Goal: Task Accomplishment & Management: Use online tool/utility

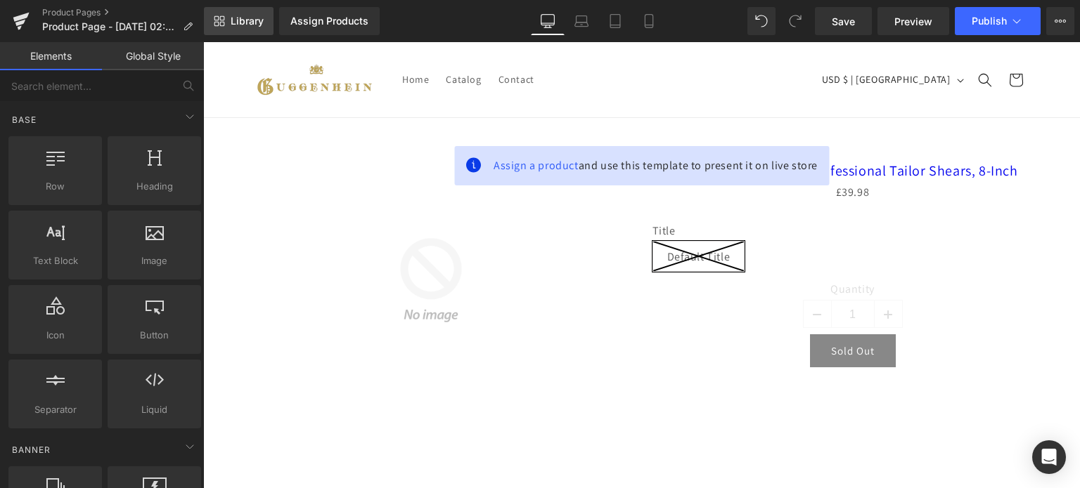
click at [250, 26] on span "Library" at bounding box center [247, 21] width 33 height 13
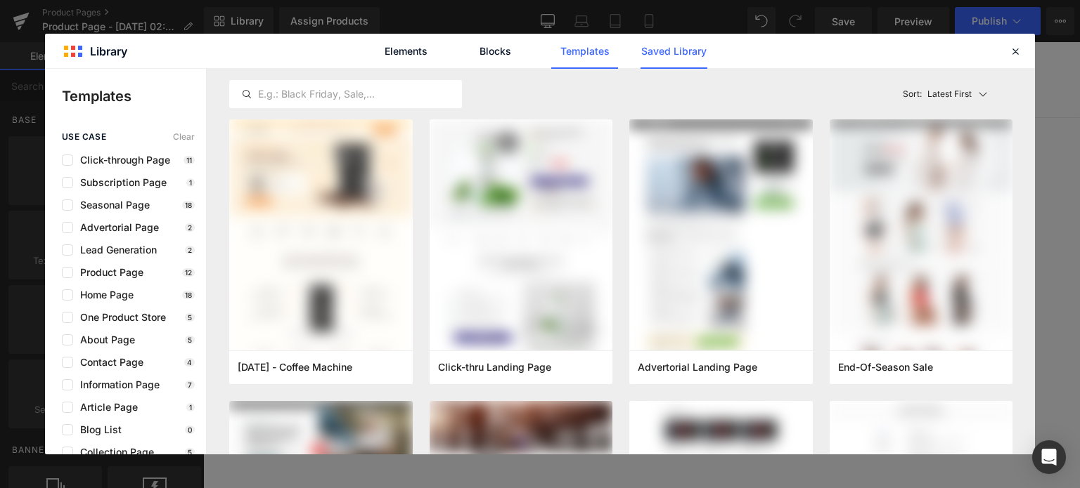
click at [671, 50] on link "Saved Library" at bounding box center [673, 51] width 67 height 35
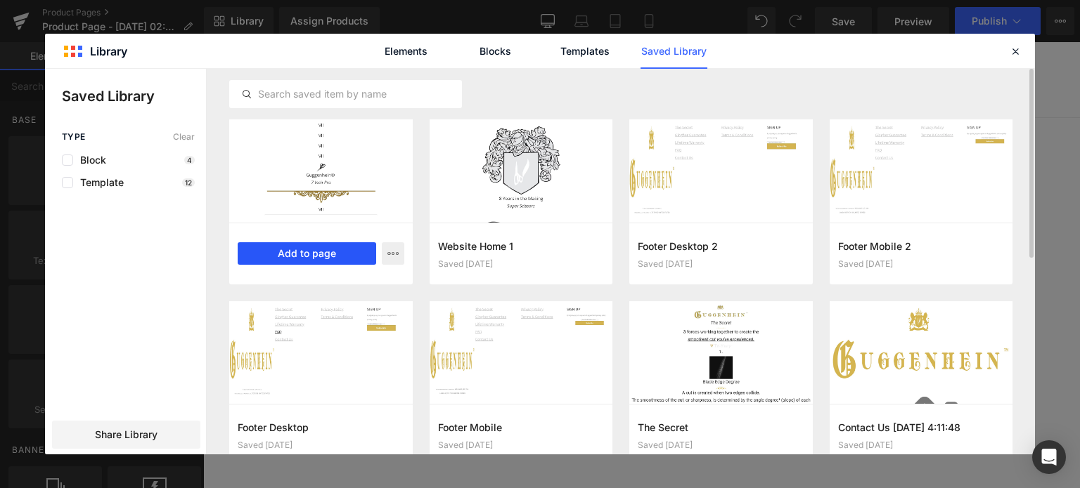
click at [314, 255] on button "Add to page" at bounding box center [307, 253] width 138 height 22
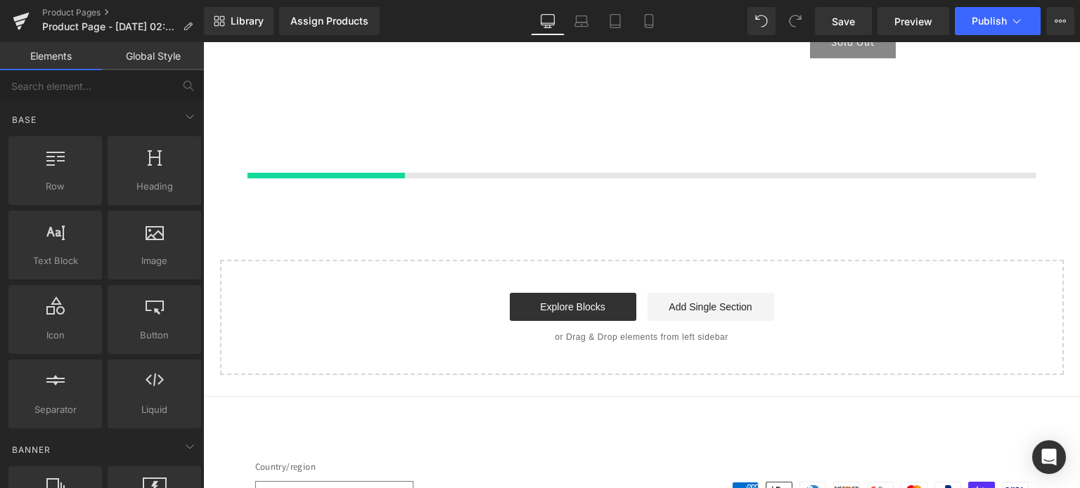
scroll to position [316, 0]
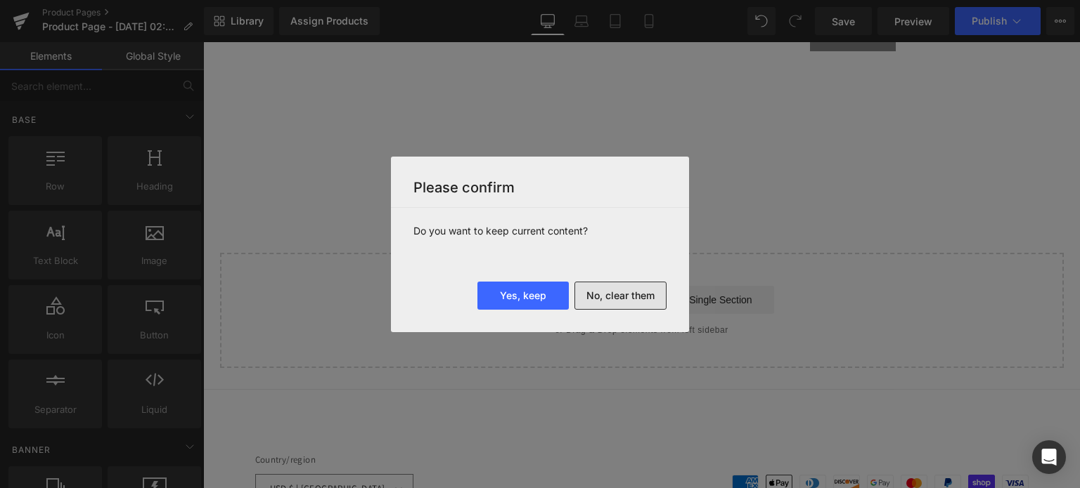
click at [626, 296] on button "No, clear them" at bounding box center [620, 296] width 92 height 28
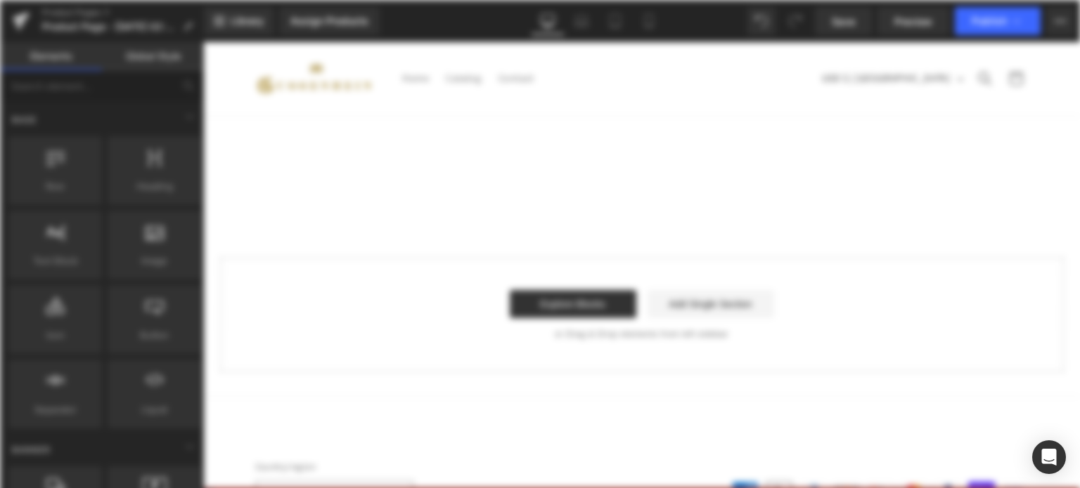
scroll to position [0, 0]
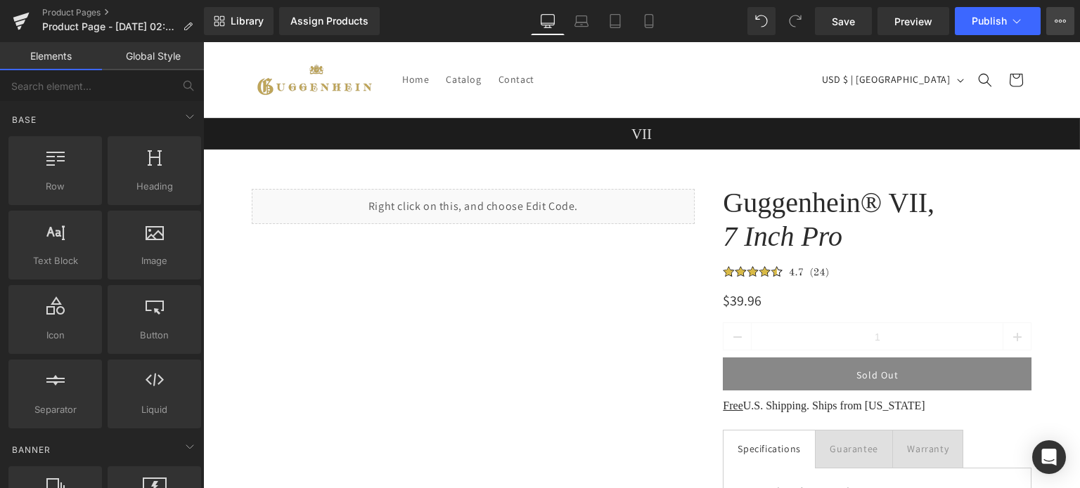
click at [1057, 25] on icon at bounding box center [1059, 20] width 11 height 11
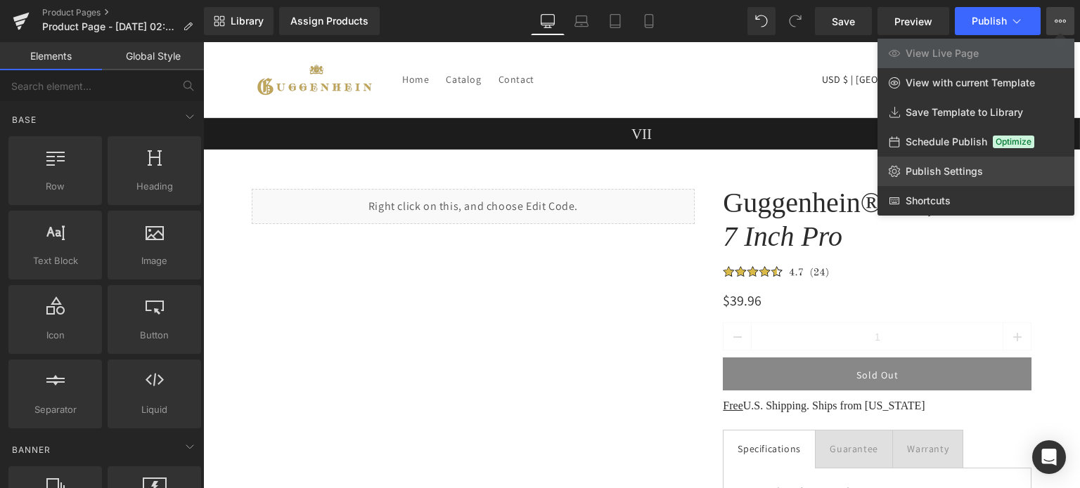
click at [940, 174] on span "Publish Settings" at bounding box center [943, 171] width 77 height 13
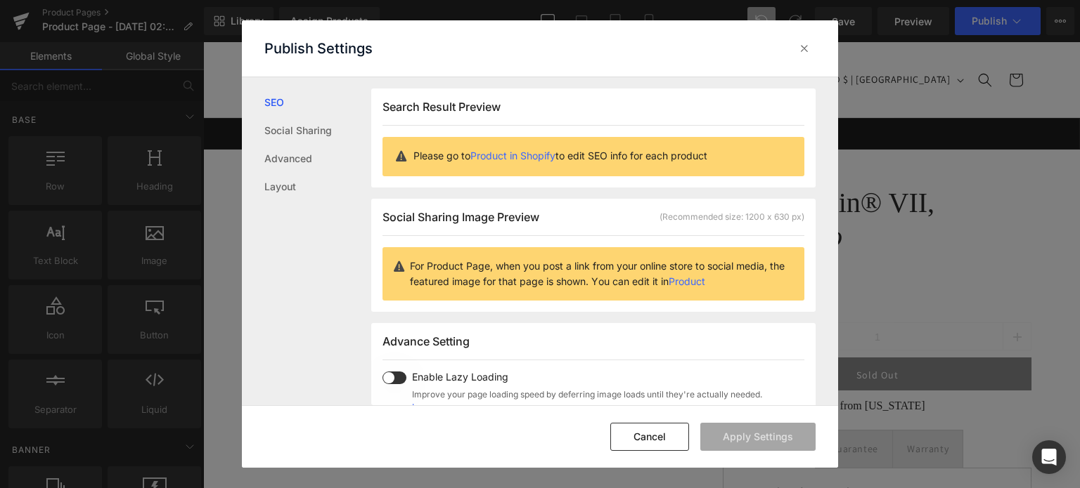
scroll to position [1, 0]
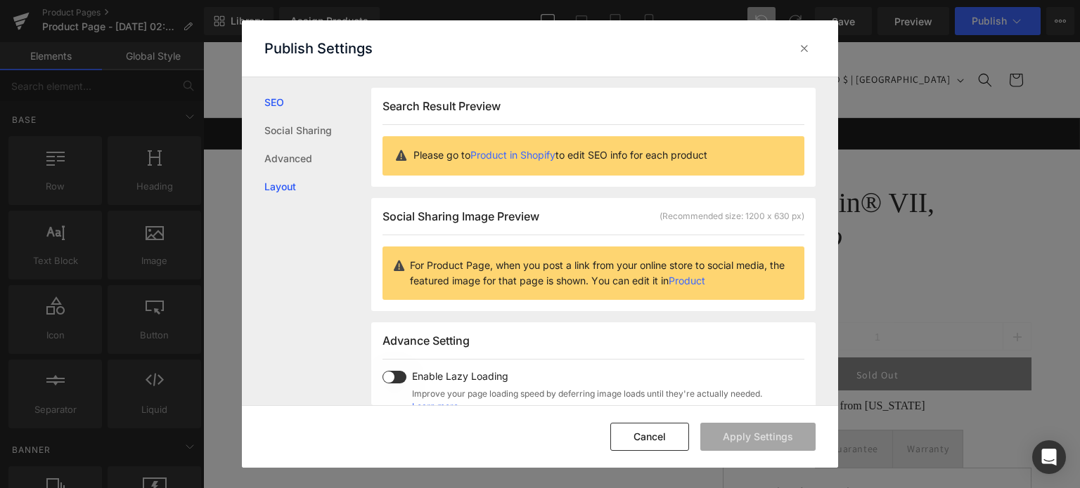
click at [285, 183] on link "Layout" at bounding box center [317, 187] width 107 height 28
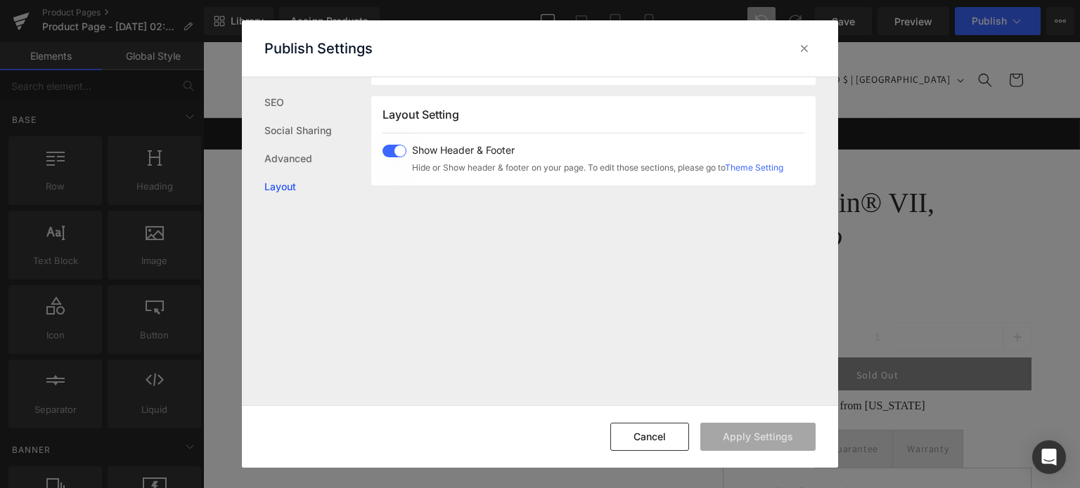
scroll to position [347, 0]
click at [388, 143] on span at bounding box center [394, 144] width 24 height 13
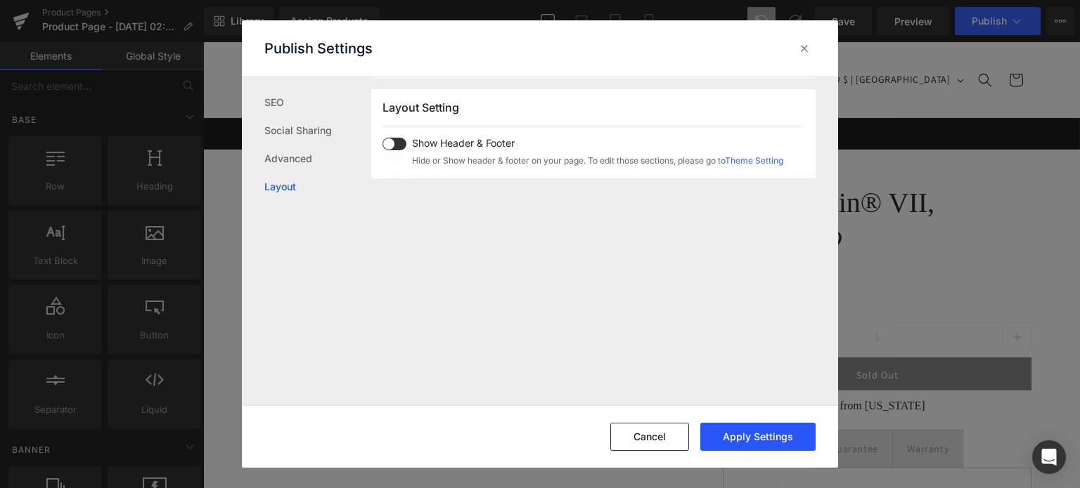
click at [745, 438] on button "Apply Settings" at bounding box center [757, 437] width 115 height 28
click at [659, 443] on button "Cancel" at bounding box center [649, 437] width 79 height 28
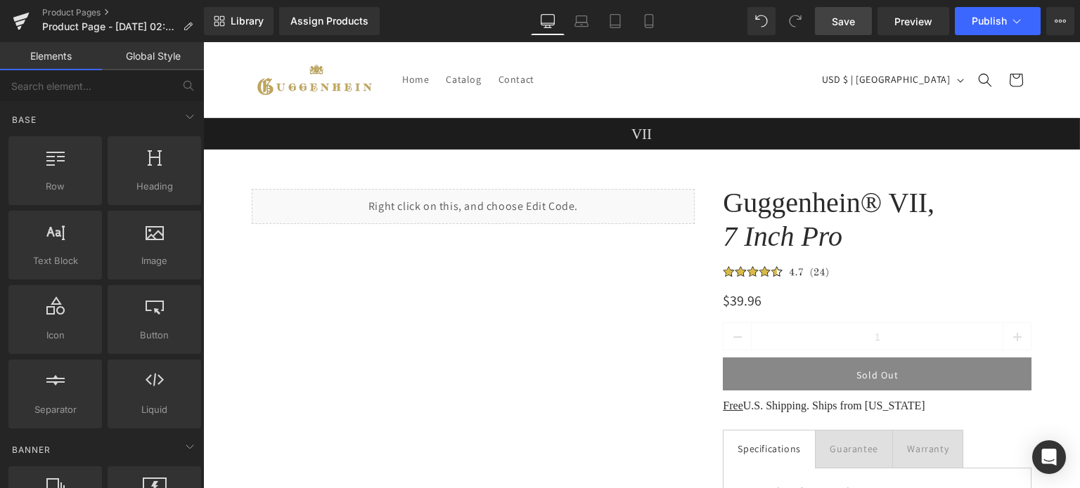
click at [850, 25] on span "Save" at bounding box center [842, 21] width 23 height 15
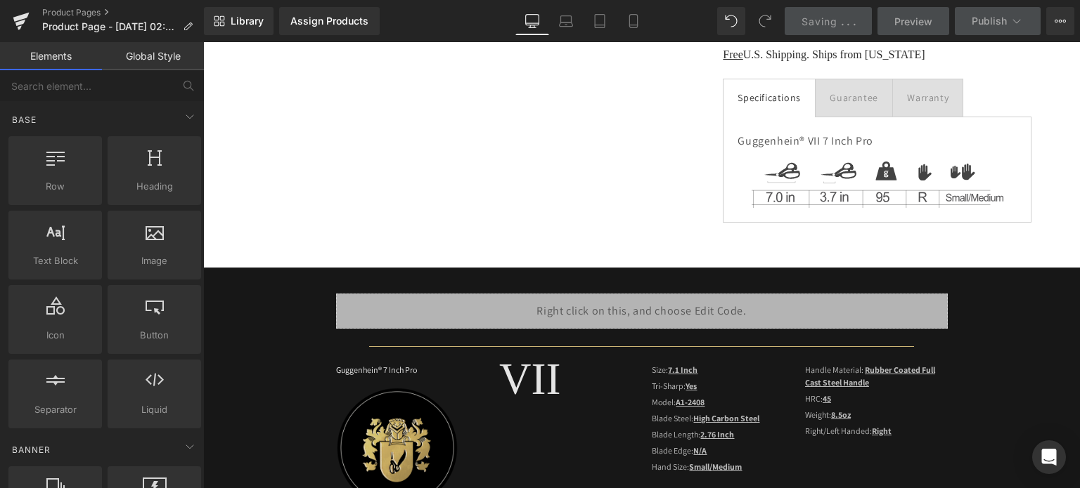
scroll to position [0, 0]
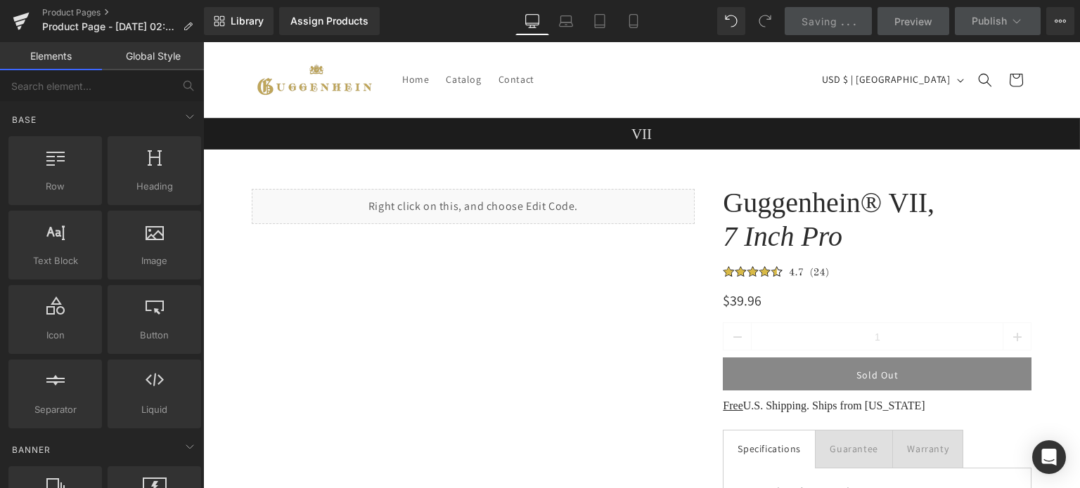
click at [817, 22] on span "Saving" at bounding box center [819, 21] width 36 height 12
click at [911, 23] on span "Preview" at bounding box center [913, 21] width 38 height 15
click at [909, 15] on span "Preview" at bounding box center [913, 21] width 38 height 15
click at [812, 17] on span "Saving" at bounding box center [819, 21] width 36 height 12
click at [629, 20] on icon at bounding box center [633, 21] width 14 height 14
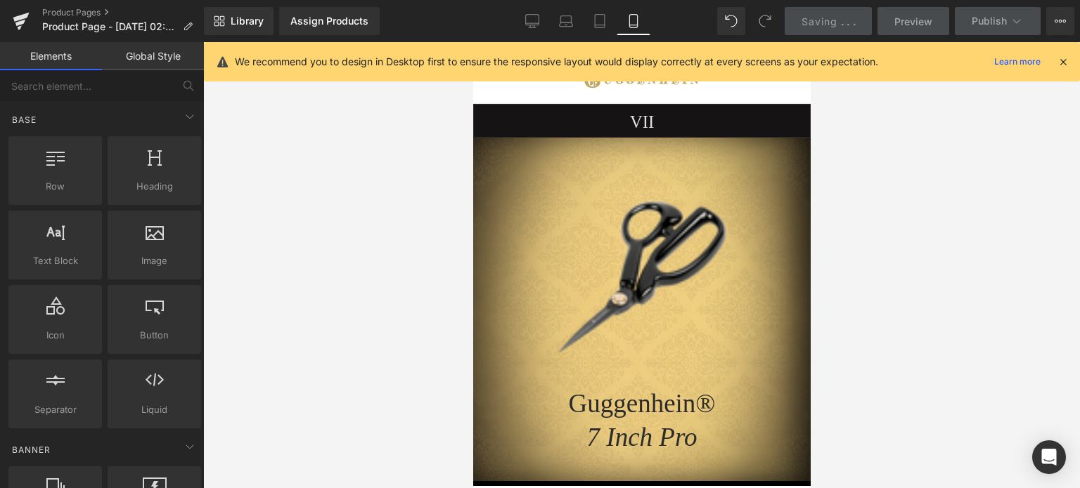
click at [1062, 64] on icon at bounding box center [1062, 62] width 13 height 13
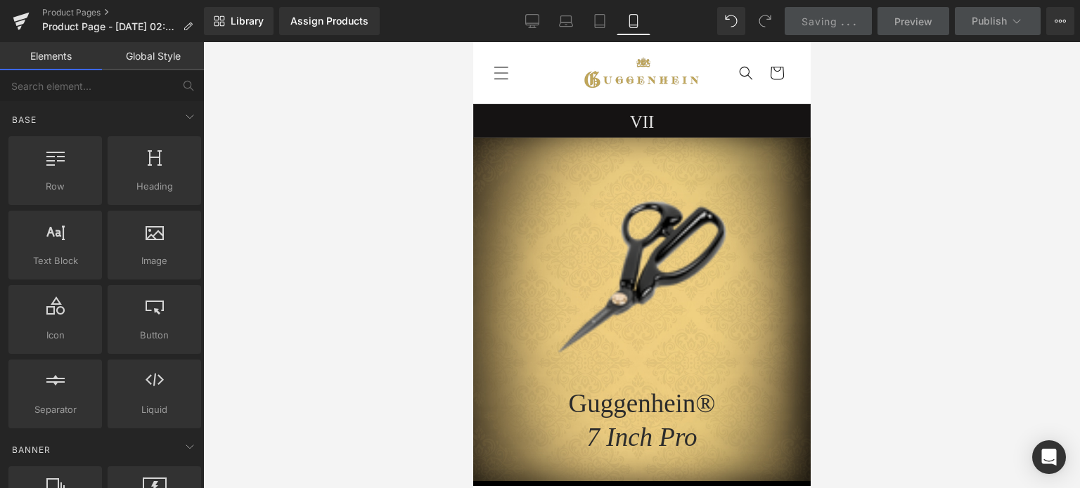
click at [502, 75] on icon "Menu" at bounding box center [500, 72] width 15 height 15
click at [503, 74] on icon "Menu" at bounding box center [500, 72] width 15 height 15
click at [79, 13] on link "Product Pages" at bounding box center [123, 12] width 162 height 11
